Goal: Download file/media

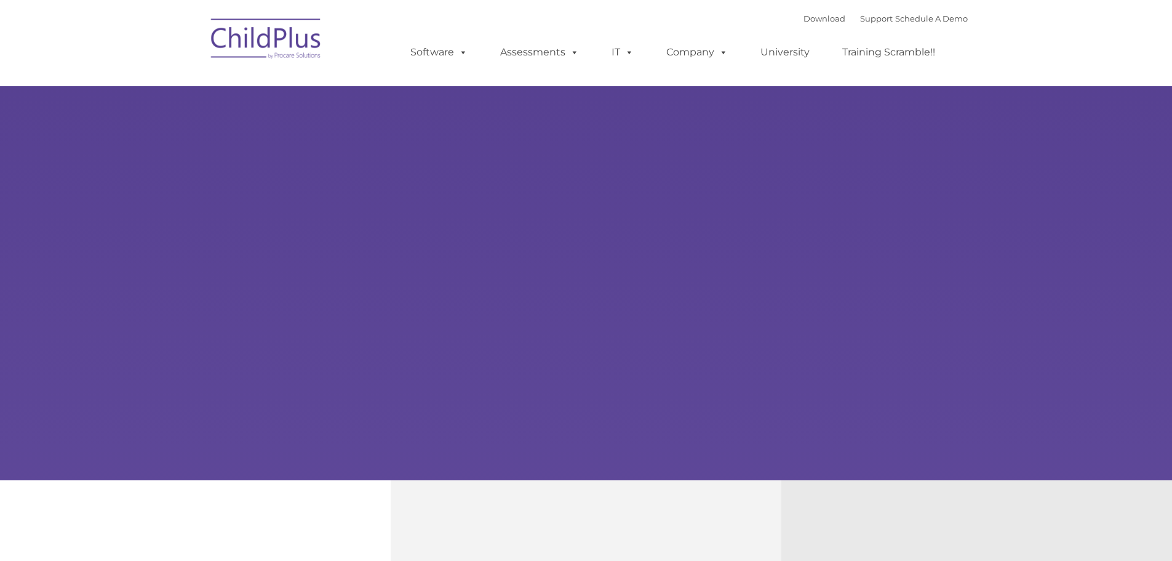
type input ""
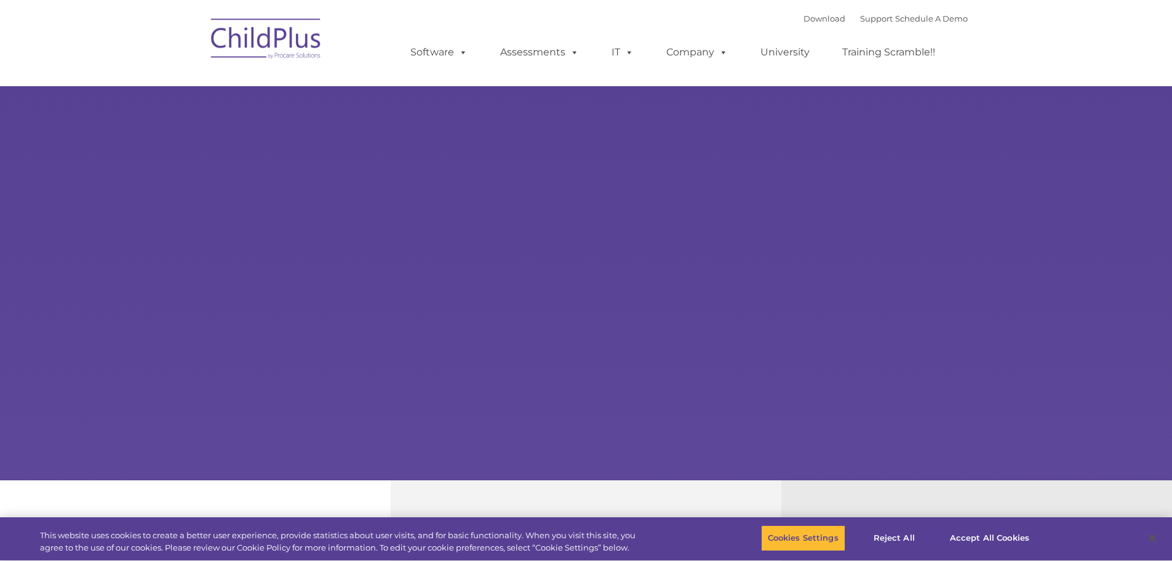
select select "MEDIUM"
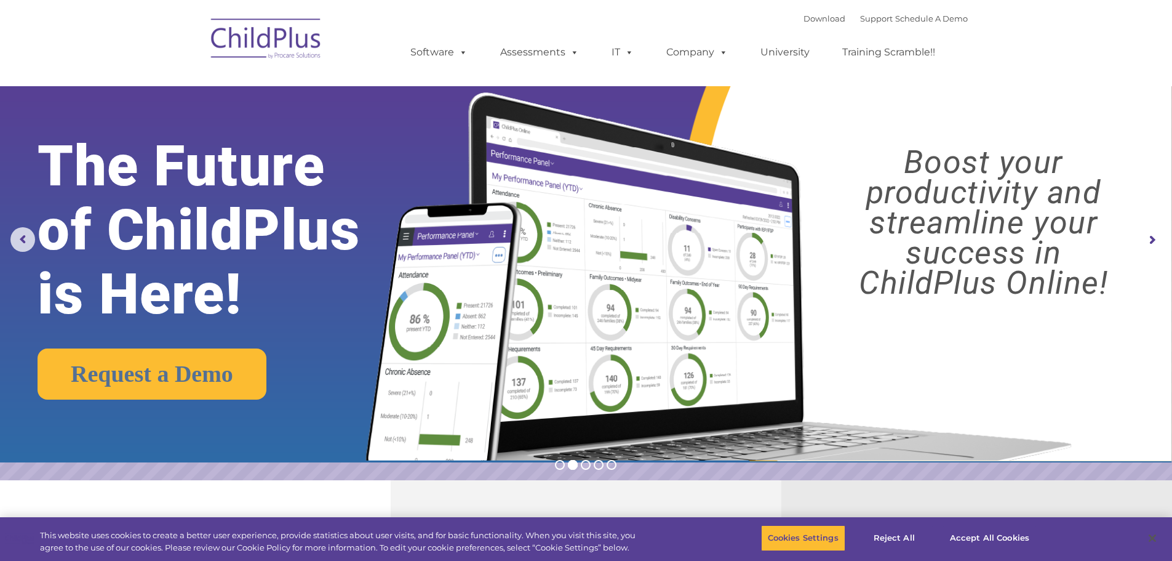
click at [295, 45] on img at bounding box center [266, 41] width 123 height 62
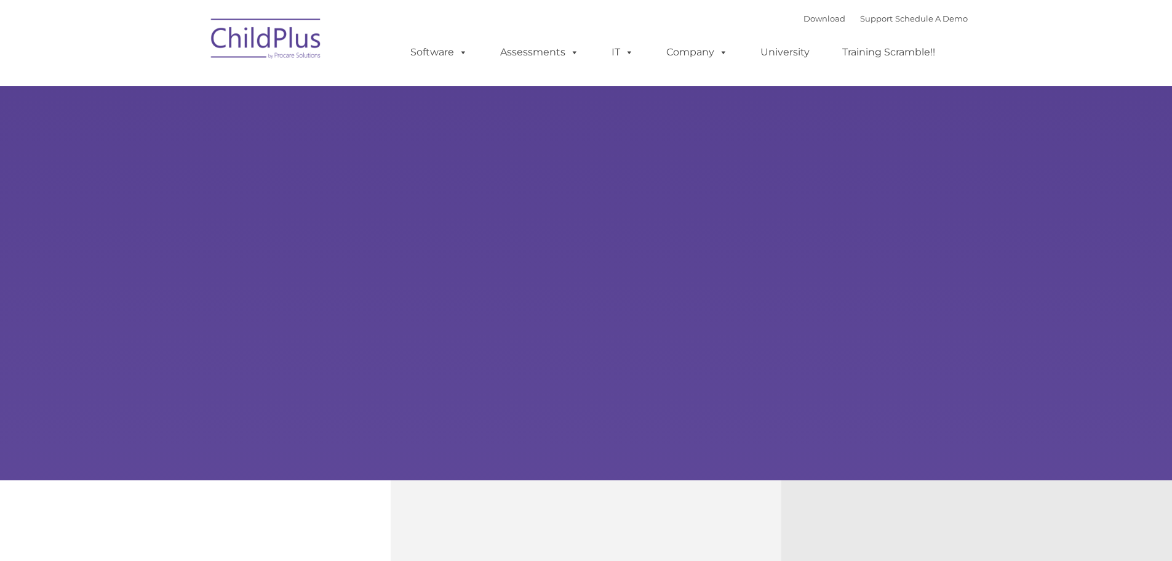
type input ""
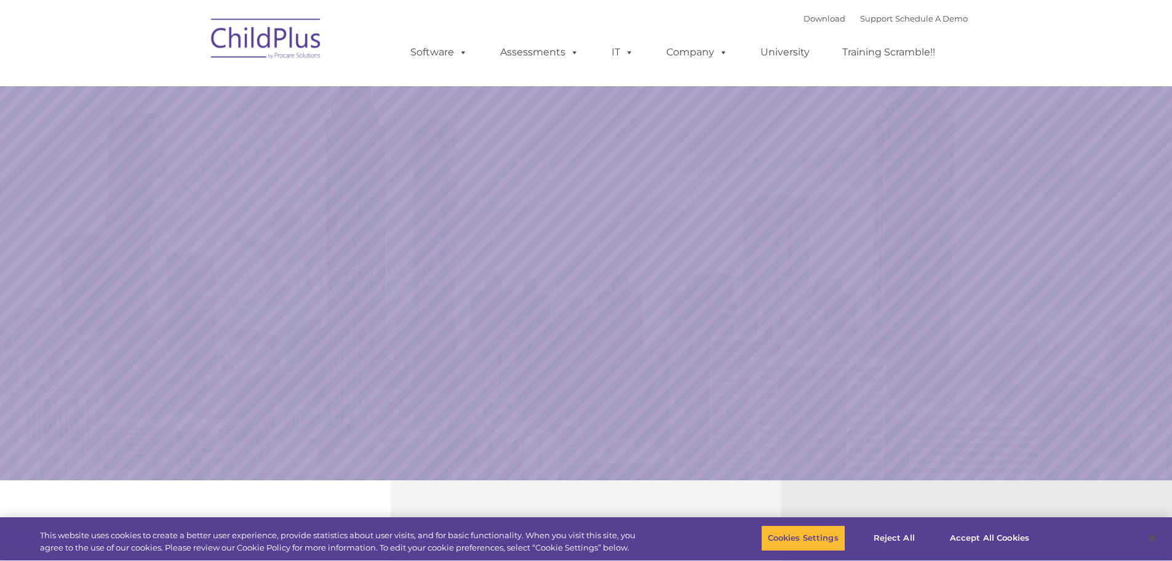
select select "MEDIUM"
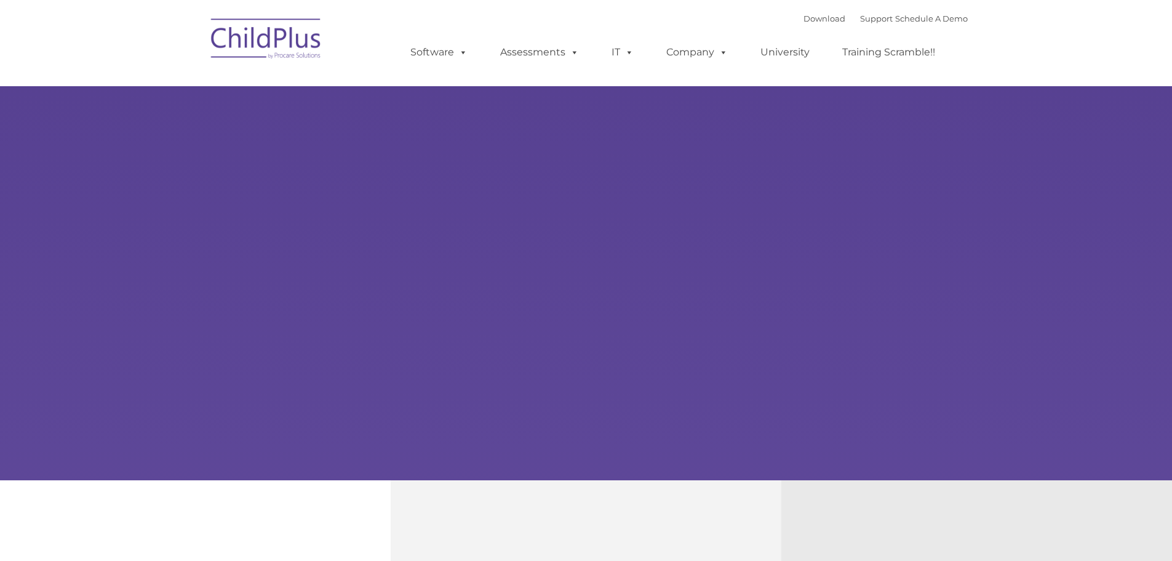
type input ""
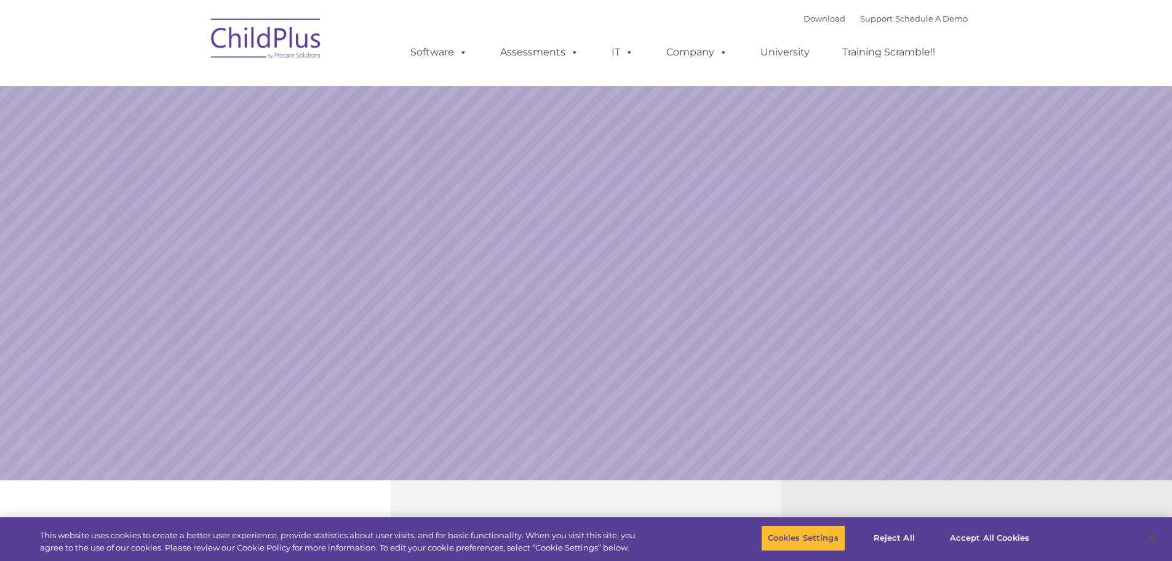
select select "MEDIUM"
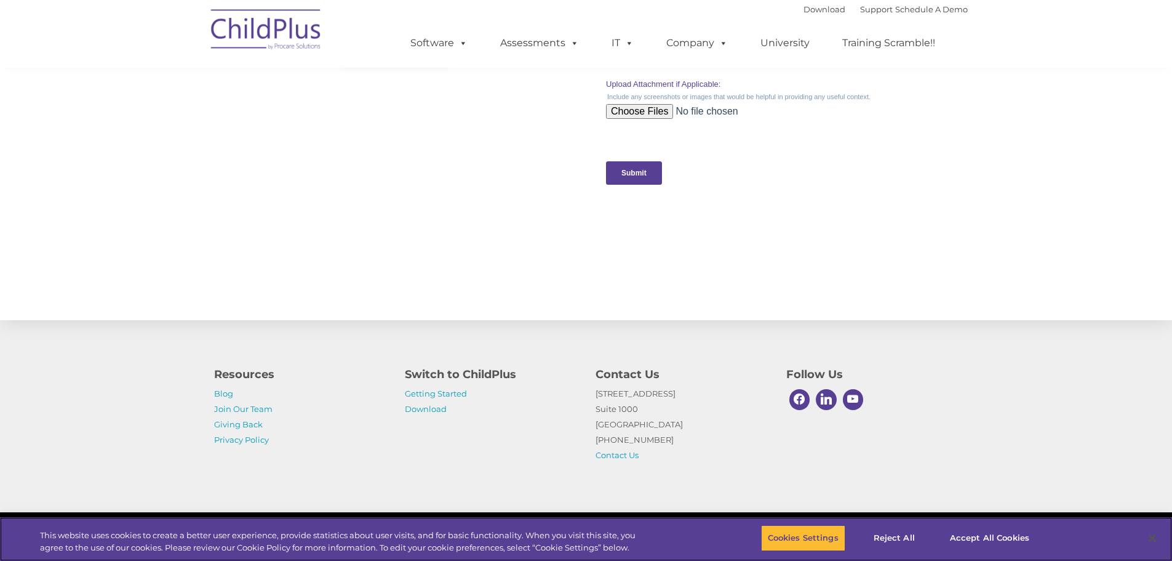
scroll to position [1207, 0]
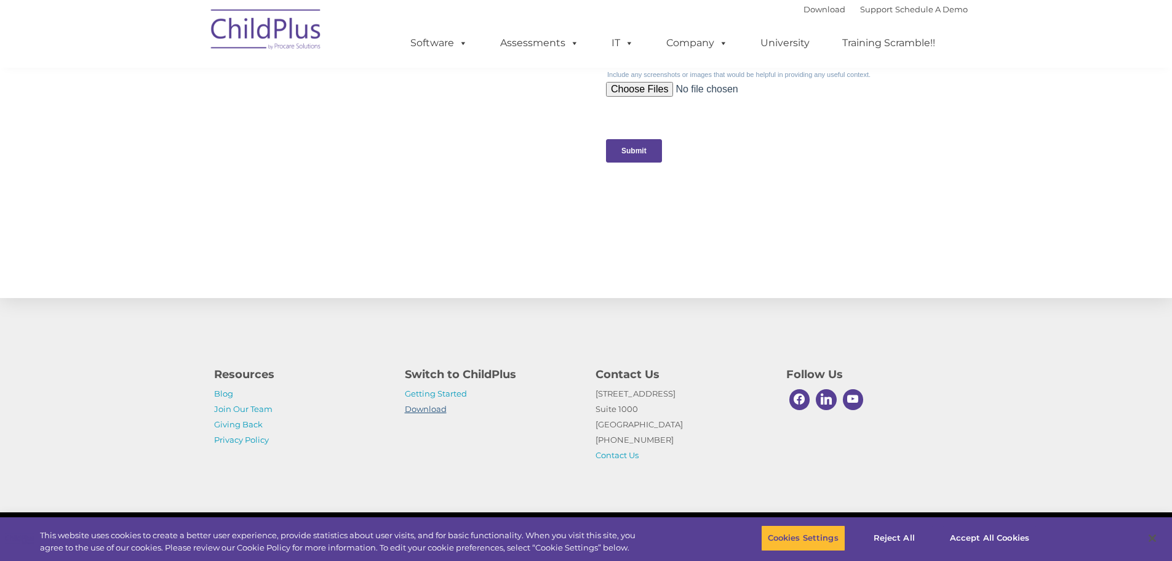
click at [439, 411] on link "Download" at bounding box center [426, 409] width 42 height 10
